Goal: Task Accomplishment & Management: Manage account settings

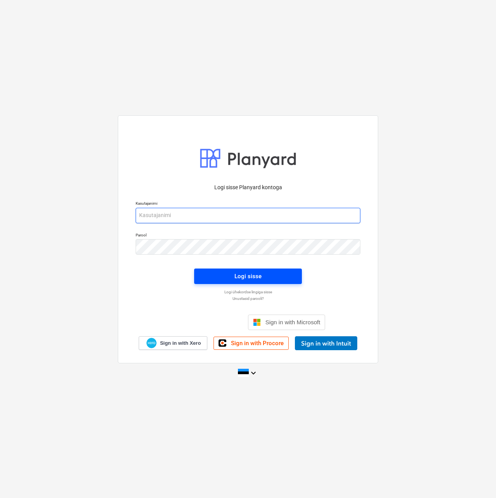
type input "[EMAIL_ADDRESS][DOMAIN_NAME]"
click at [251, 271] on button "Logi sisse" at bounding box center [248, 276] width 108 height 15
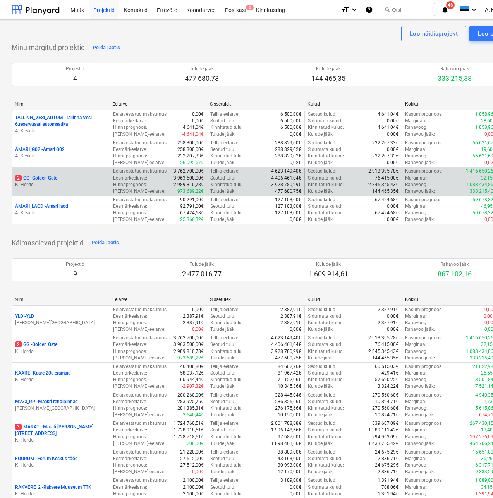
click at [43, 174] on div "2 GG - Golden Gate K. Hordo" at bounding box center [61, 181] width 98 height 27
click at [45, 177] on p "2 GG - [GEOGRAPHIC_DATA]" at bounding box center [36, 178] width 42 height 7
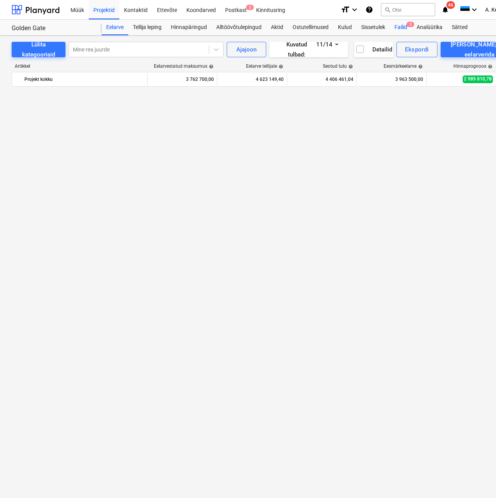
scroll to position [1182, 0]
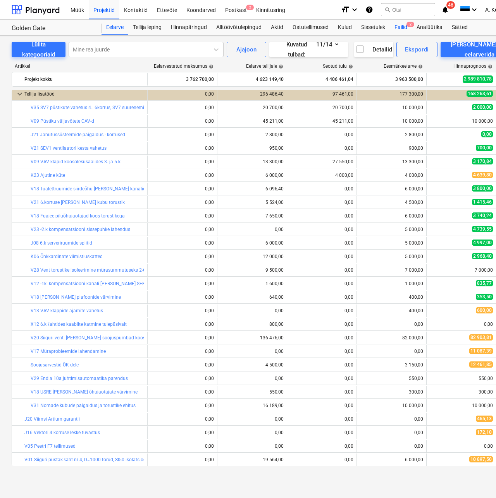
click at [399, 29] on div "Failid 2" at bounding box center [401, 27] width 22 height 15
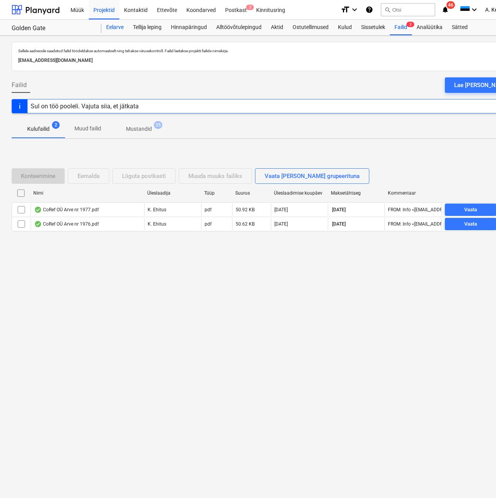
click at [110, 31] on div "Eelarve" at bounding box center [114, 27] width 27 height 15
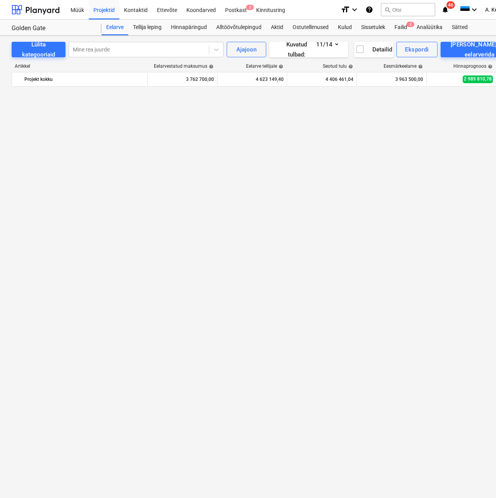
scroll to position [1182, 0]
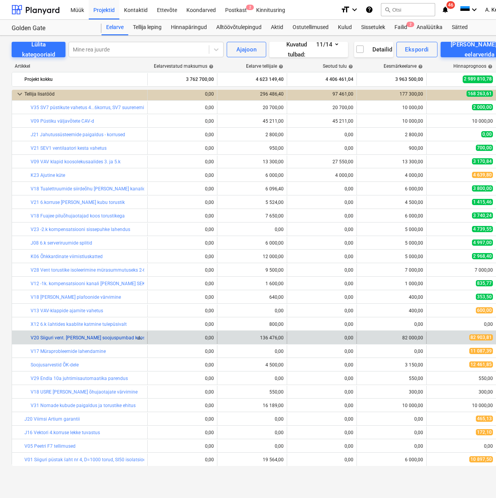
click at [96, 336] on link "V20 Siiguri vent. [PERSON_NAME] soojuspumbad koos paigaldusega" at bounding box center [103, 337] width 144 height 5
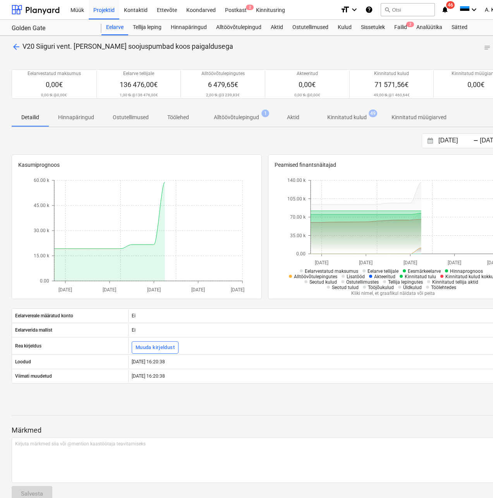
click at [232, 116] on p "Alltöövõtulepingud" at bounding box center [236, 117] width 45 height 8
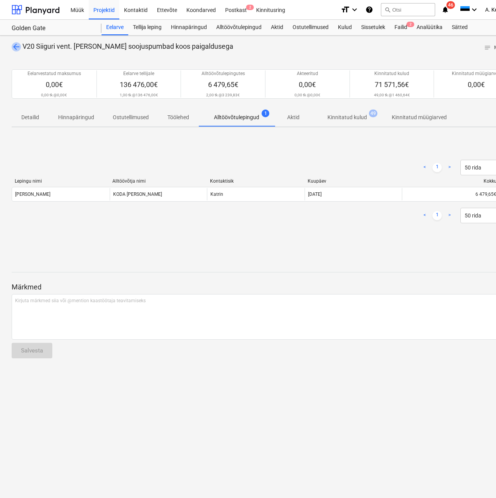
click at [15, 48] on span "arrow_back" at bounding box center [16, 46] width 9 height 9
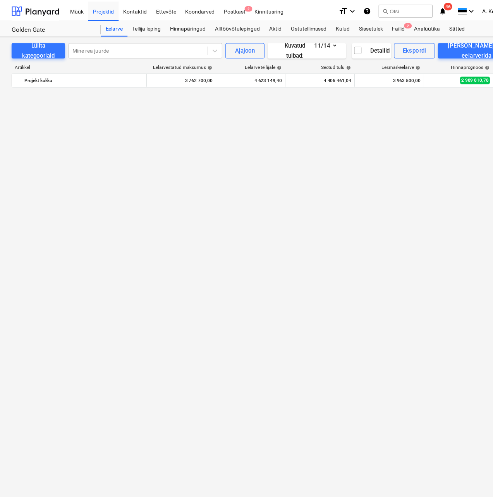
scroll to position [1182, 0]
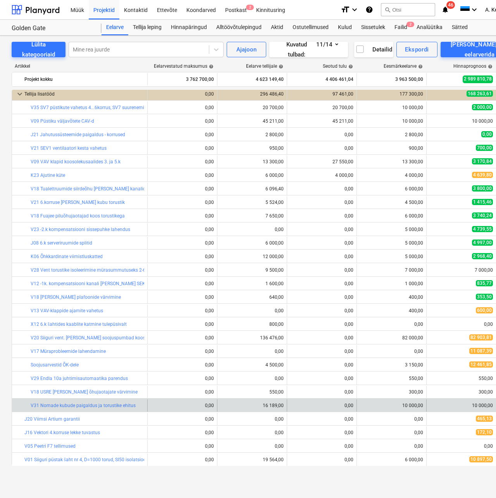
click at [73, 409] on div "bar_chart V31 Nomade kubude paigaldus ja torustike ehitus" at bounding box center [87, 406] width 113 height 12
click at [73, 407] on link "V31 Nomade kubude paigaldus ja torustike ehitus" at bounding box center [83, 405] width 105 height 5
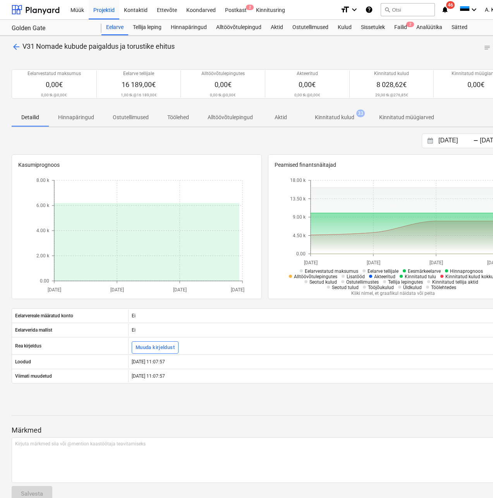
click at [335, 117] on p "Kinnitatud kulud" at bounding box center [335, 117] width 40 height 8
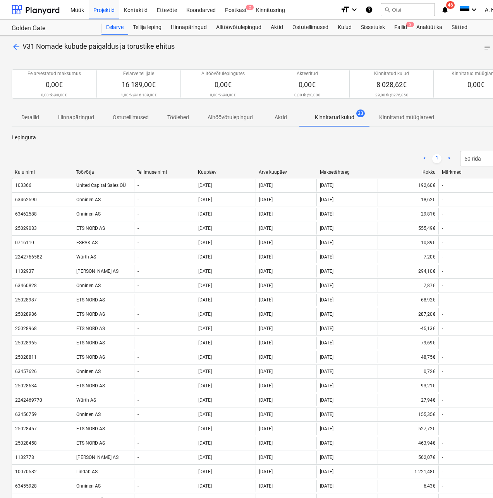
click at [90, 170] on div "Töövõtja" at bounding box center [103, 172] width 55 height 5
click at [214, 170] on div "Kuupäev" at bounding box center [225, 172] width 55 height 5
click at [213, 170] on div "Kuupäev" at bounding box center [225, 172] width 55 height 5
click at [15, 43] on span "arrow_back" at bounding box center [16, 46] width 9 height 9
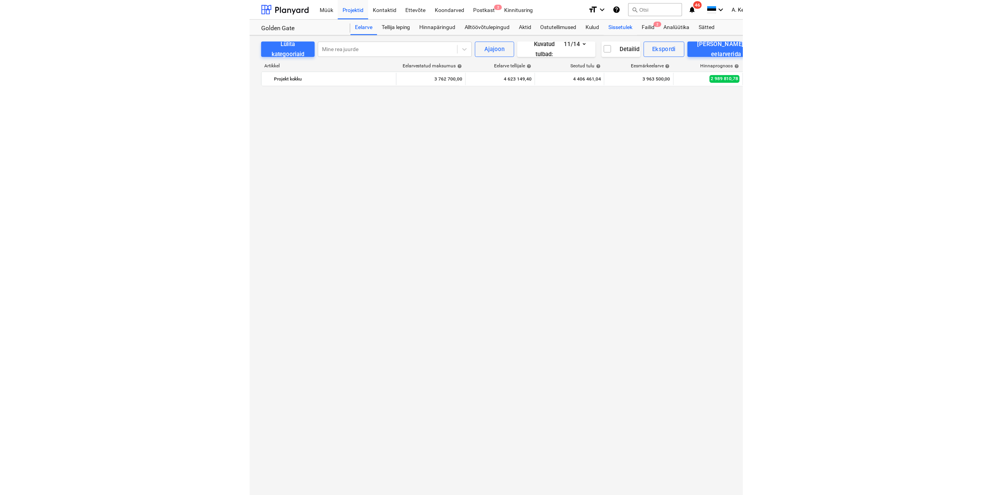
scroll to position [1182, 0]
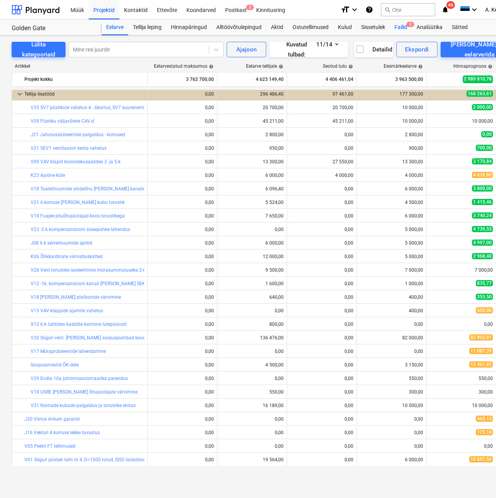
click at [400, 25] on div "Failid 2" at bounding box center [401, 27] width 22 height 15
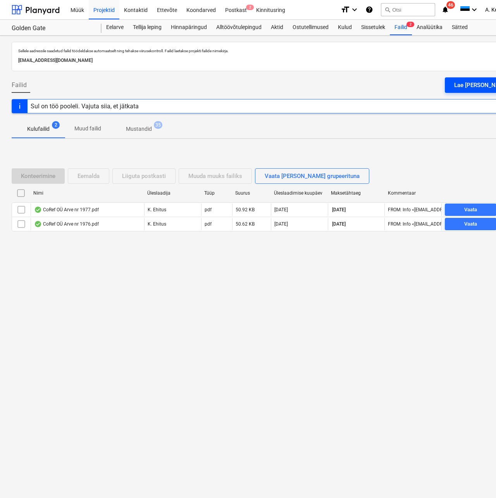
click at [469, 86] on button "Lae [PERSON_NAME]" at bounding box center [482, 84] width 74 height 15
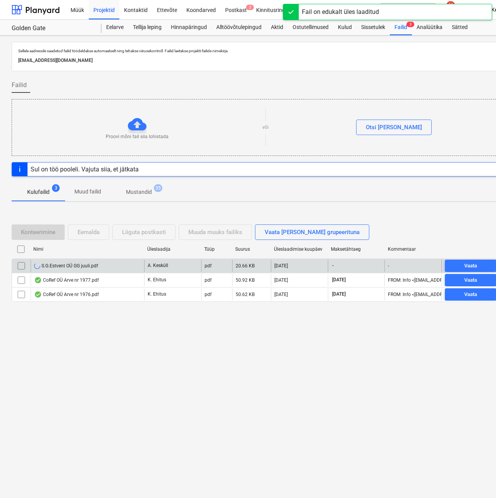
click at [82, 266] on div "S.G.Estvent OÜ GG juuli.pdf" at bounding box center [66, 266] width 64 height 6
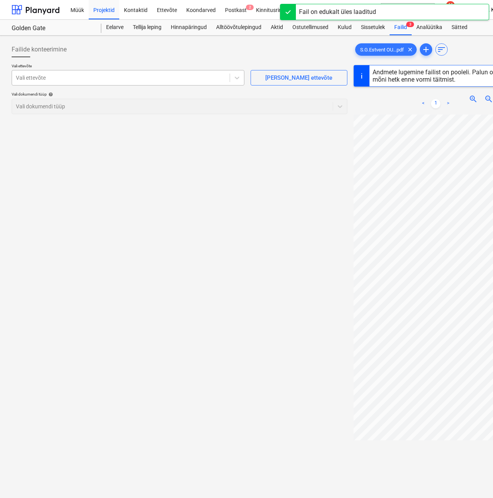
click at [92, 76] on div at bounding box center [121, 78] width 210 height 8
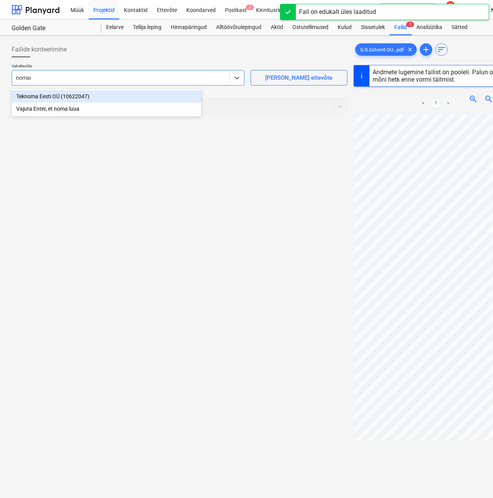
type input "nomade"
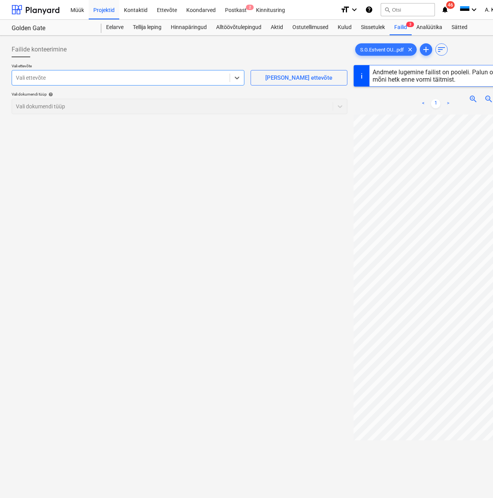
drag, startPoint x: 79, startPoint y: 79, endPoint x: -76, endPoint y: 75, distance: 154.2
click at [0, 75] on html "Müük Projektid Kontaktid Ettevõte Koondarved Postkast 2 Kinnitusring format_siz…" at bounding box center [246, 249] width 493 height 498
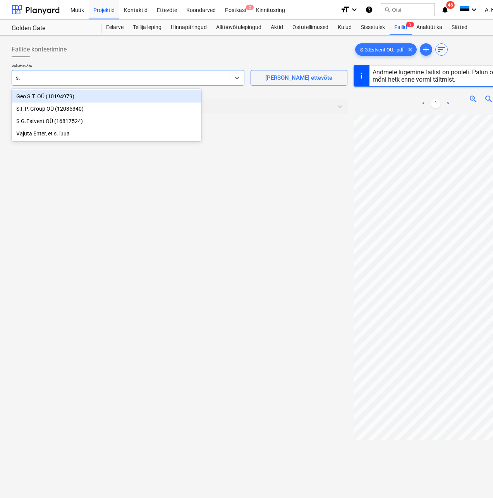
type input "s.g"
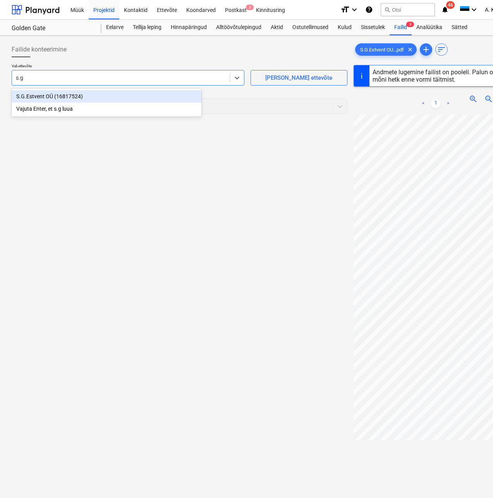
click at [107, 96] on div "S.G.Estvent OÜ (16817524)" at bounding box center [107, 96] width 190 height 12
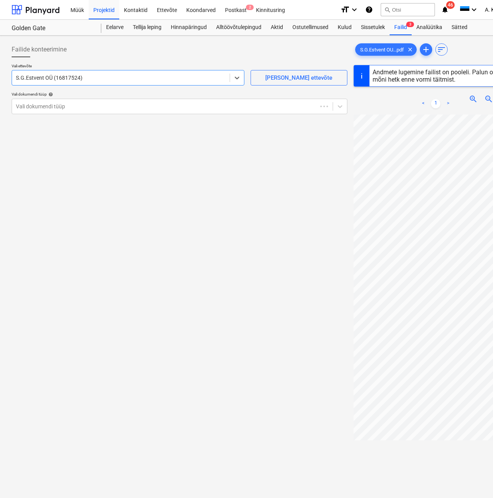
click at [96, 98] on p "Vali dokumendi tüüp help" at bounding box center [180, 95] width 336 height 7
click at [91, 107] on div at bounding box center [172, 107] width 313 height 8
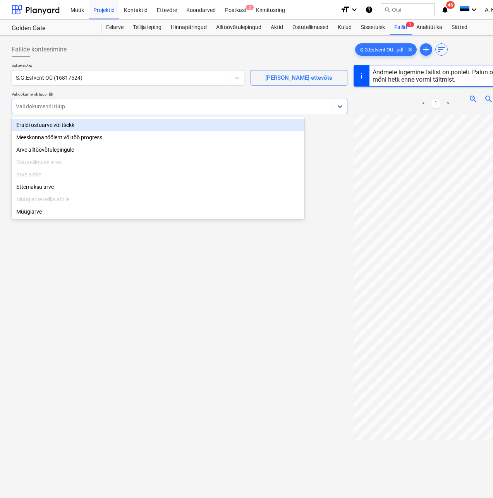
click at [61, 123] on div "Eraldi ostuarve või tšekk" at bounding box center [158, 125] width 293 height 12
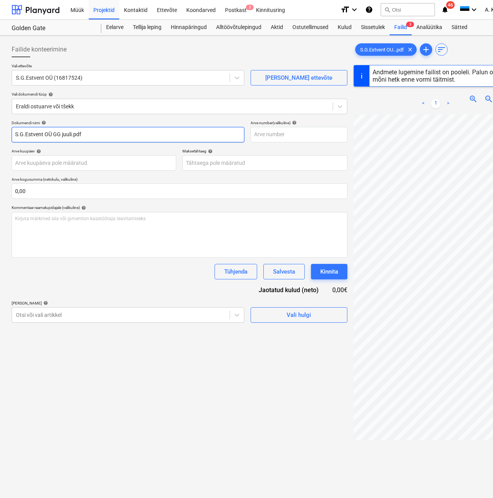
click at [88, 134] on input "S.G.Estvent OÜ GG juuli.pdf" at bounding box center [128, 134] width 233 height 15
drag, startPoint x: 72, startPoint y: 134, endPoint x: -9, endPoint y: 131, distance: 81.0
click at [0, 131] on html "Müük Projektid Kontaktid Ettevõte Koondarved Postkast 2 Kinnitusring format_siz…" at bounding box center [246, 249] width 493 height 498
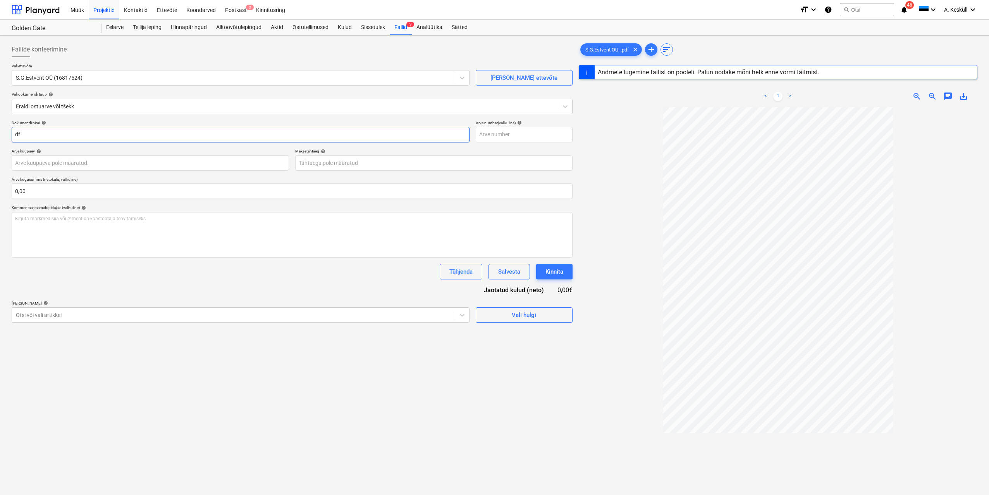
type input "f"
type input "1043"
click at [495, 137] on input "text" at bounding box center [524, 134] width 97 height 15
type input "1043"
drag, startPoint x: 112, startPoint y: 153, endPoint x: 114, endPoint y: 165, distance: 12.7
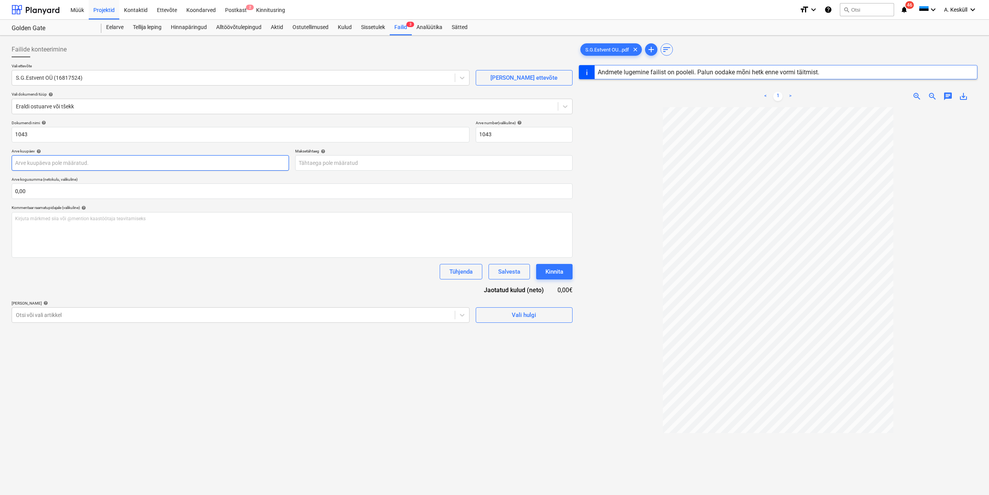
click at [112, 153] on div "Arve kuupäev help" at bounding box center [150, 151] width 277 height 5
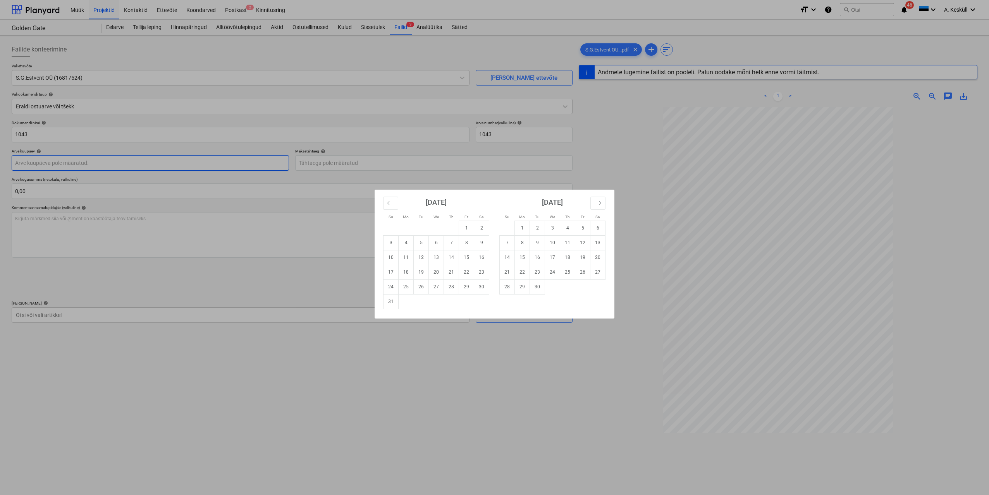
click at [113, 167] on body "Müük Projektid Kontaktid Ettevõte Koondarved Postkast 2 Kinnitusring format_siz…" at bounding box center [494, 247] width 989 height 495
click at [382, 201] on div "[DATE] 1 2 3 4 5 6 7 8 9 10 11 12 13 14 15 16 17 18 19 20 21 22 23 24 25 26 27 …" at bounding box center [436, 250] width 116 height 120
click at [385, 201] on button "Move backward to switch to the previous month." at bounding box center [390, 203] width 15 height 13
click at [449, 288] on td "31" at bounding box center [451, 287] width 15 height 15
type input "[DATE]"
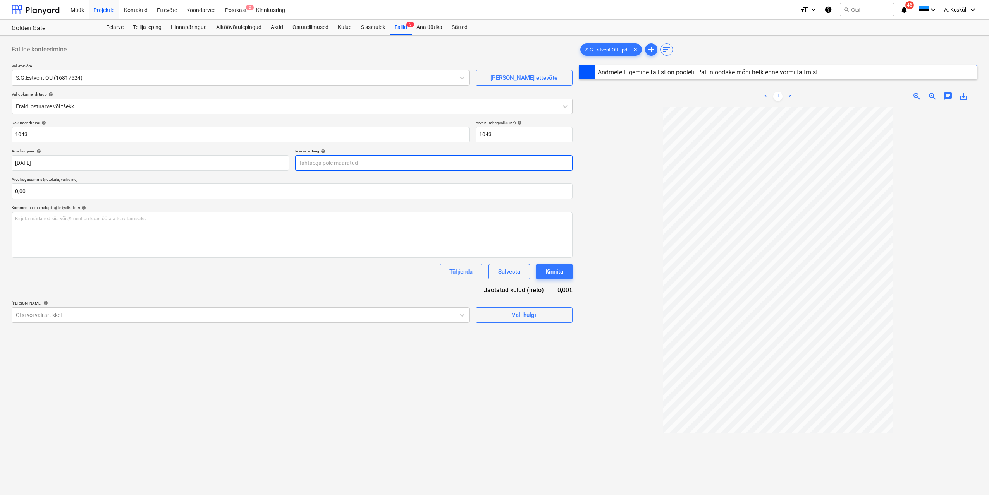
click at [367, 160] on body "Müük Projektid Kontaktid Ettevõte Koondarved Postkast 2 Kinnitusring format_siz…" at bounding box center [494, 247] width 989 height 495
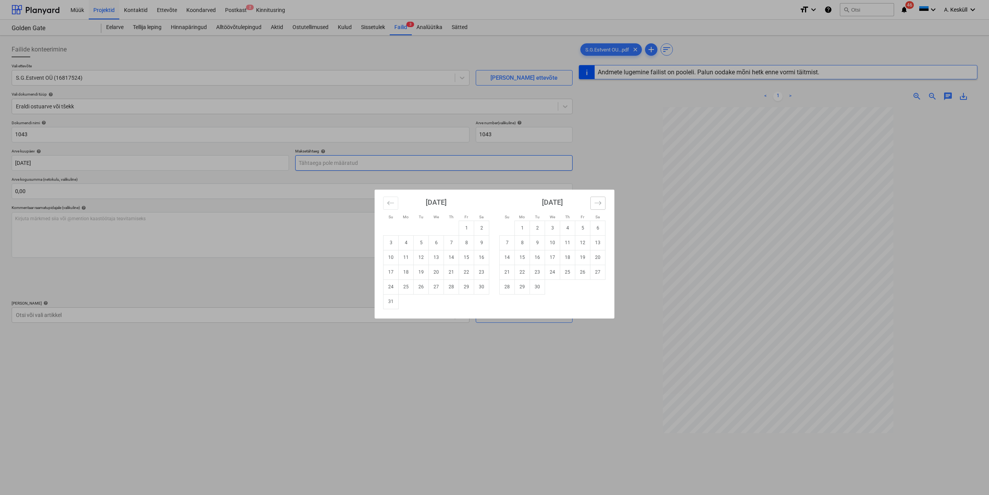
type input "[DATE]"
click at [406, 286] on td "25" at bounding box center [406, 287] width 15 height 15
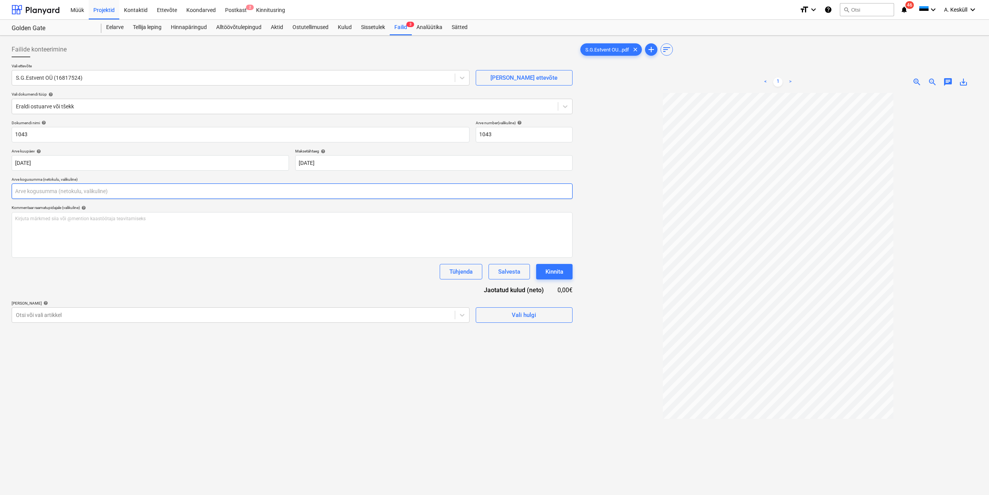
click at [127, 193] on input "text" at bounding box center [292, 191] width 561 height 15
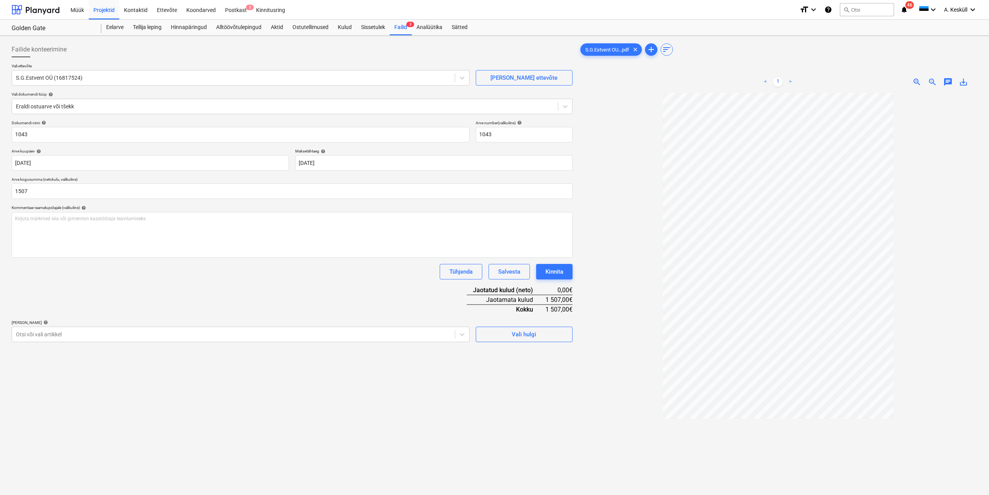
type input "1 507,00"
click at [117, 346] on div "Failide konteerimine Vali ettevõte S.G.Estvent OÜ (16817524) [PERSON_NAME] uus …" at bounding box center [292, 304] width 567 height 531
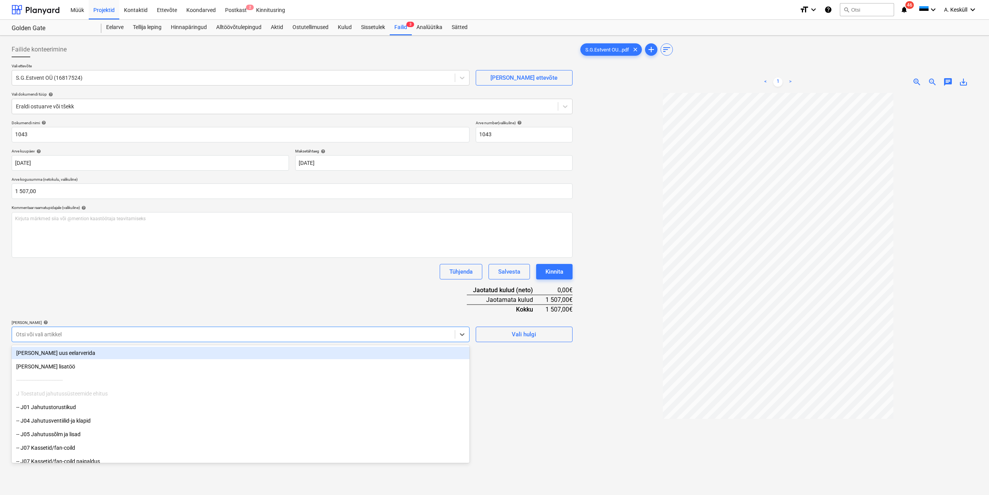
click at [114, 336] on div at bounding box center [233, 335] width 435 height 8
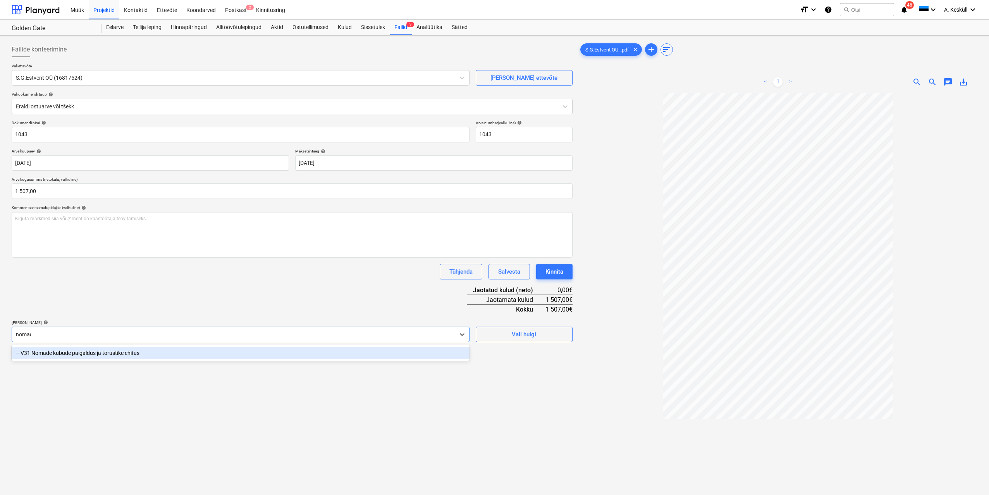
type input "nomade"
click at [84, 351] on div "-- V31 Nomade kubude paigaldus ja torustike ehitus" at bounding box center [241, 353] width 458 height 12
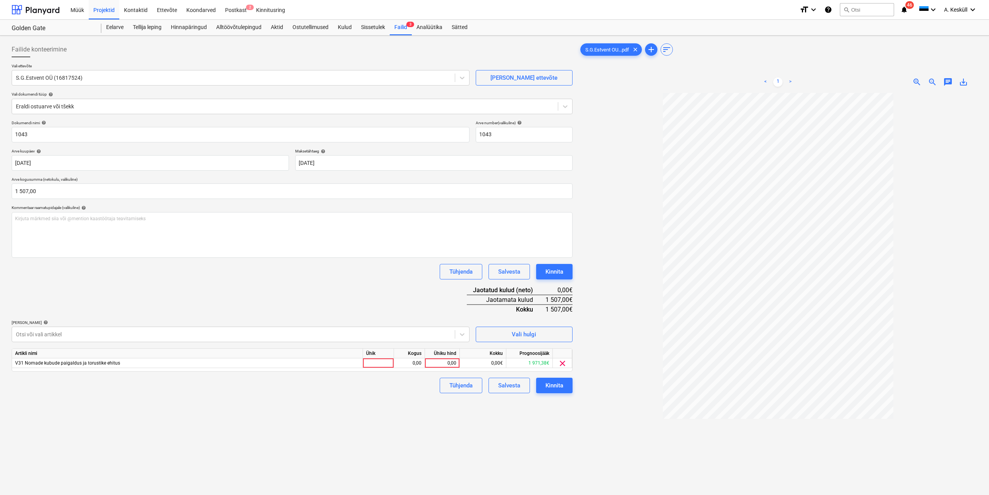
click at [495, 427] on div "Failide konteerimine Vali ettevõte S.G.Estvent OÜ (16817524) [PERSON_NAME] uus …" at bounding box center [292, 304] width 567 height 531
click at [443, 364] on div "0,00" at bounding box center [442, 364] width 28 height 10
type input "1507"
click at [414, 446] on div "Failide konteerimine Vali ettevõte S.G.Estvent OÜ (16817524) [PERSON_NAME] uus …" at bounding box center [292, 304] width 567 height 531
click at [495, 383] on div "Kinnita" at bounding box center [554, 386] width 18 height 10
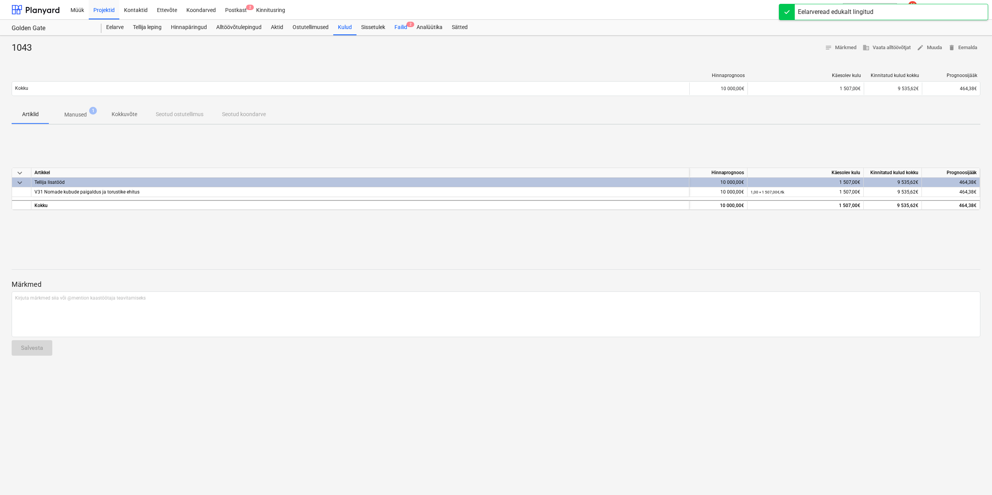
click at [398, 26] on div "Failid 2" at bounding box center [401, 27] width 22 height 15
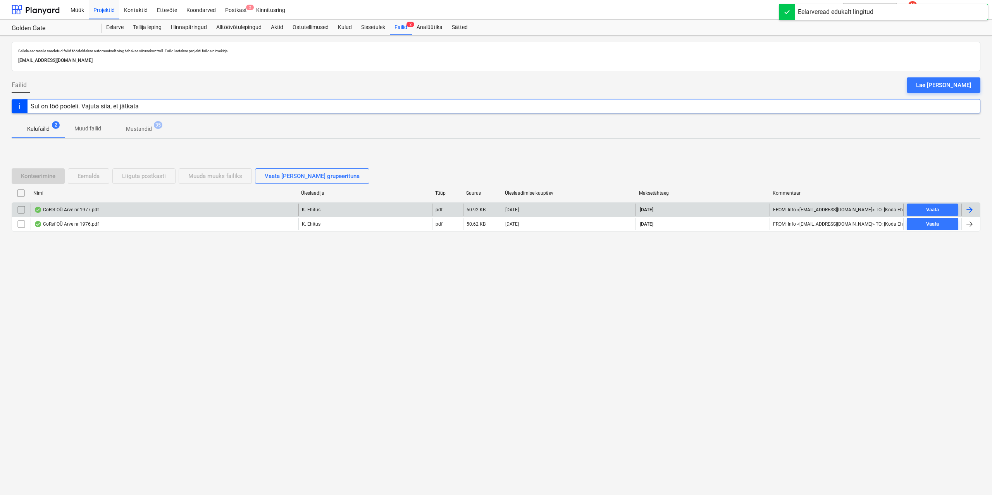
click at [87, 216] on div "CoRef OÜ Arve nr 1977.pdf" at bounding box center [165, 210] width 268 height 12
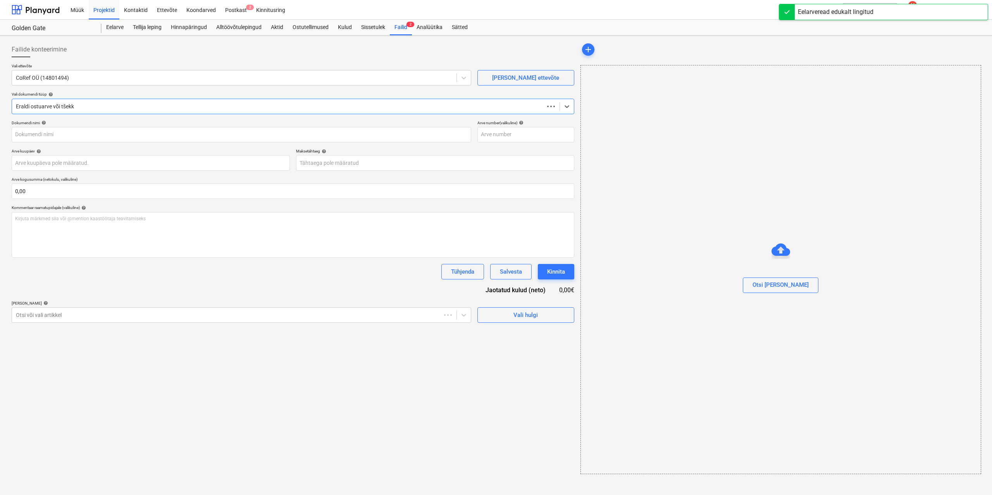
type input "1977"
type input "[DATE]"
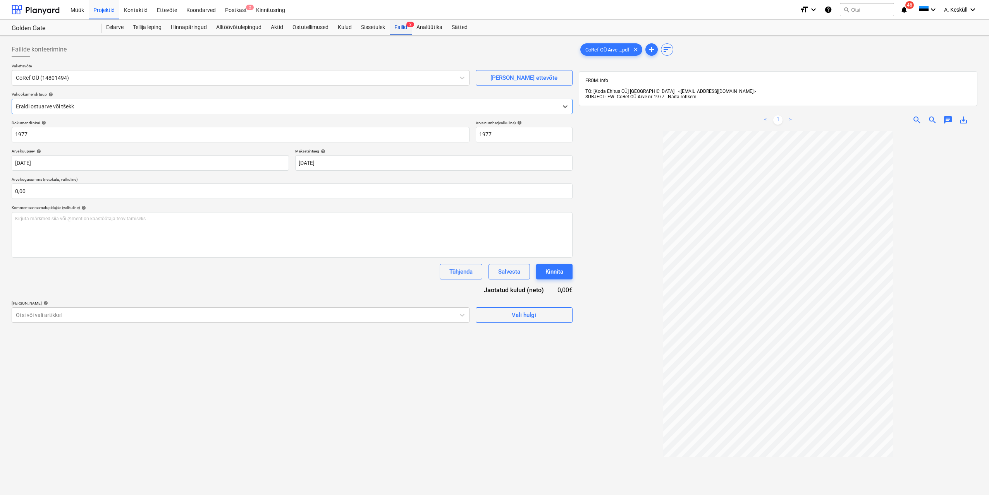
click at [402, 22] on div "Failid 2" at bounding box center [401, 27] width 22 height 15
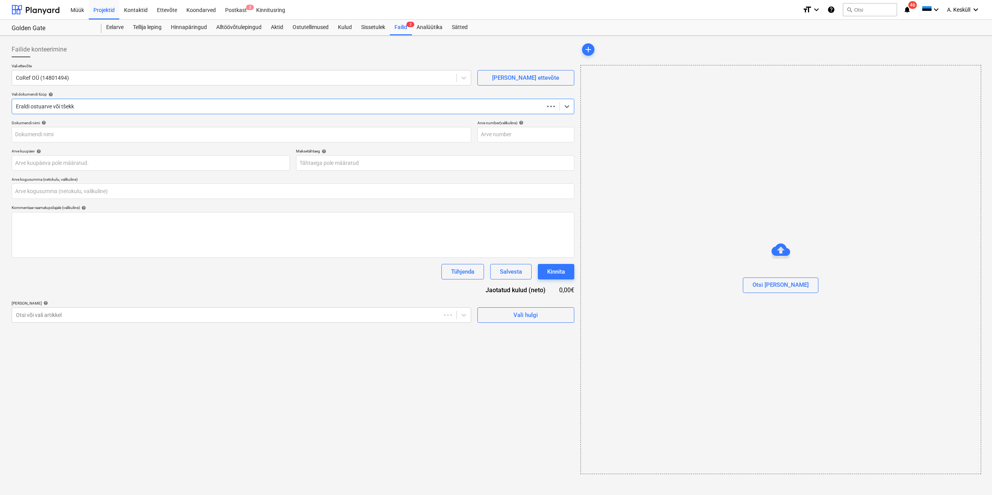
type input "0,00"
type input "1976"
type input "[DATE]"
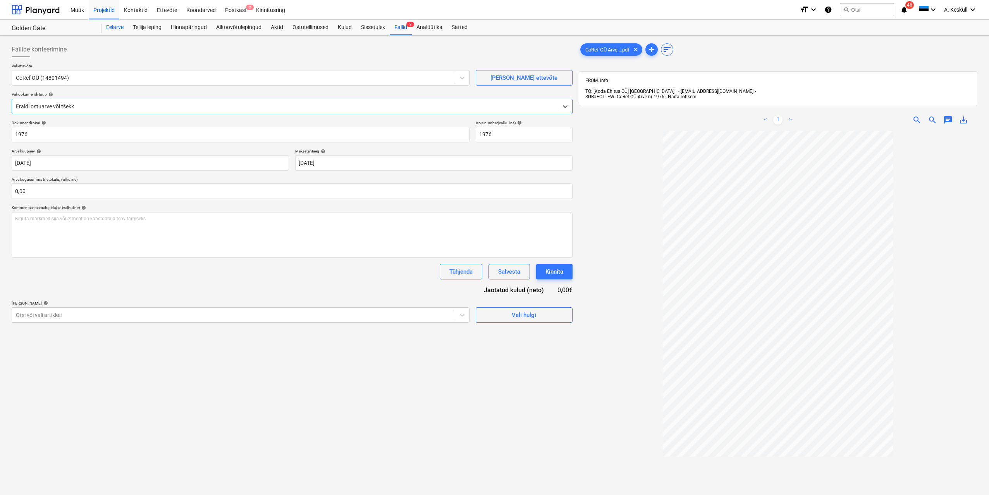
click at [120, 28] on div "Eelarve" at bounding box center [114, 27] width 27 height 15
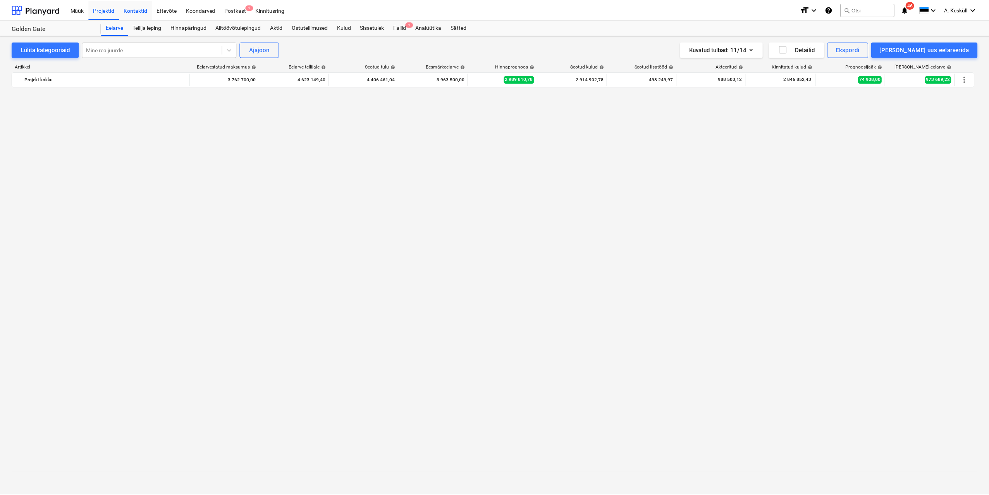
scroll to position [1182, 0]
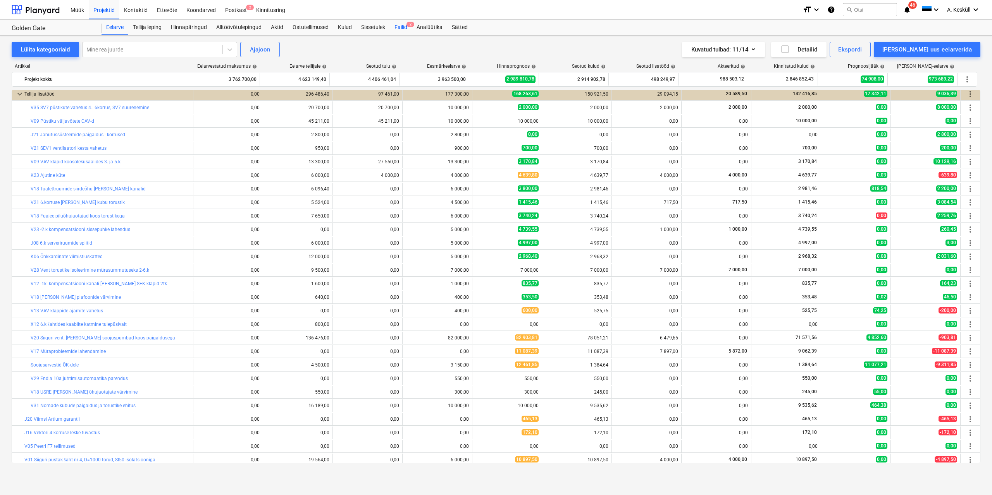
click at [394, 26] on div "Failid 2" at bounding box center [401, 27] width 22 height 15
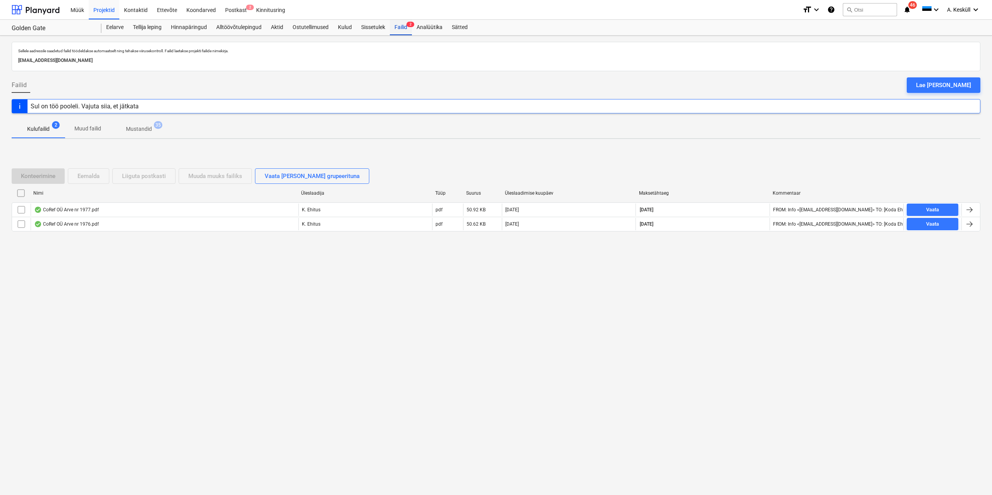
click at [396, 27] on div "Failid 2" at bounding box center [401, 27] width 22 height 15
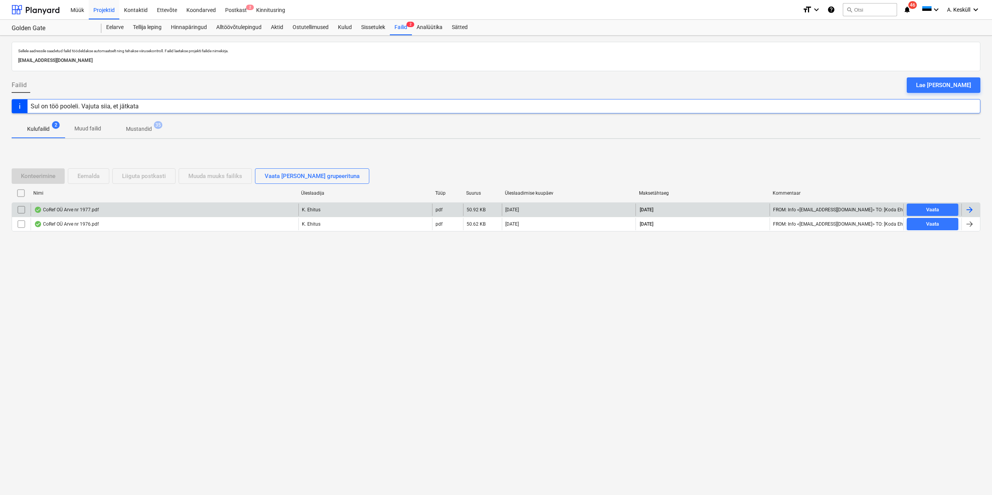
click at [94, 211] on div "CoRef OÜ Arve nr 1977.pdf" at bounding box center [66, 210] width 65 height 6
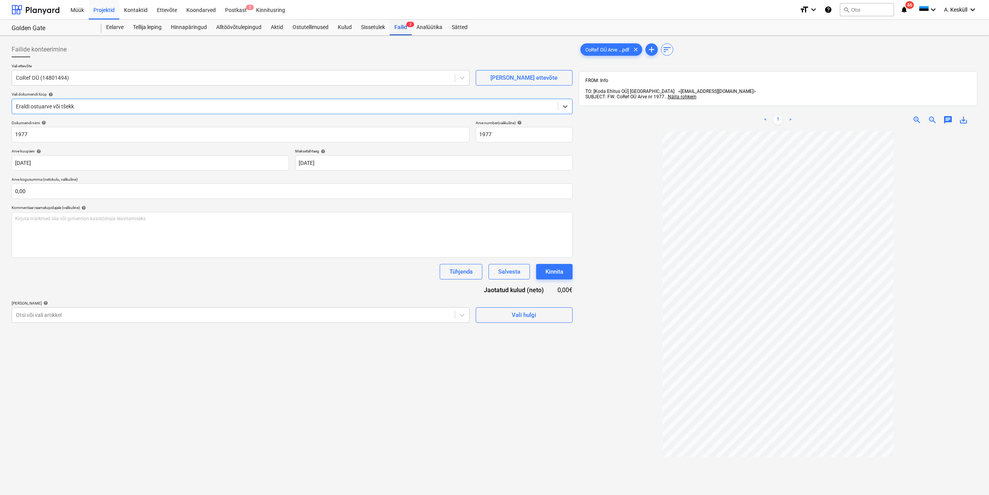
click at [403, 29] on div "Failid 2" at bounding box center [401, 27] width 22 height 15
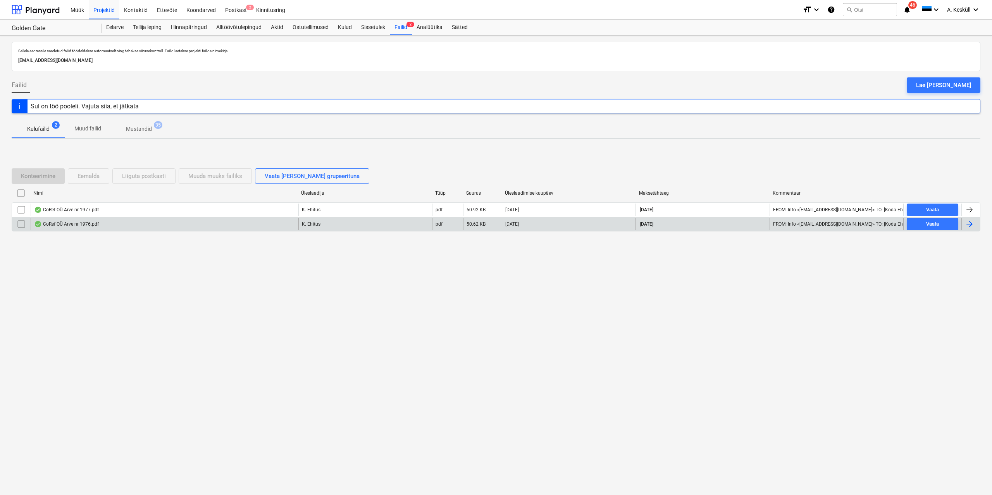
click at [61, 225] on div "CoRef OÜ Arve nr 1976.pdf" at bounding box center [66, 224] width 65 height 6
